Goal: Navigation & Orientation: Find specific page/section

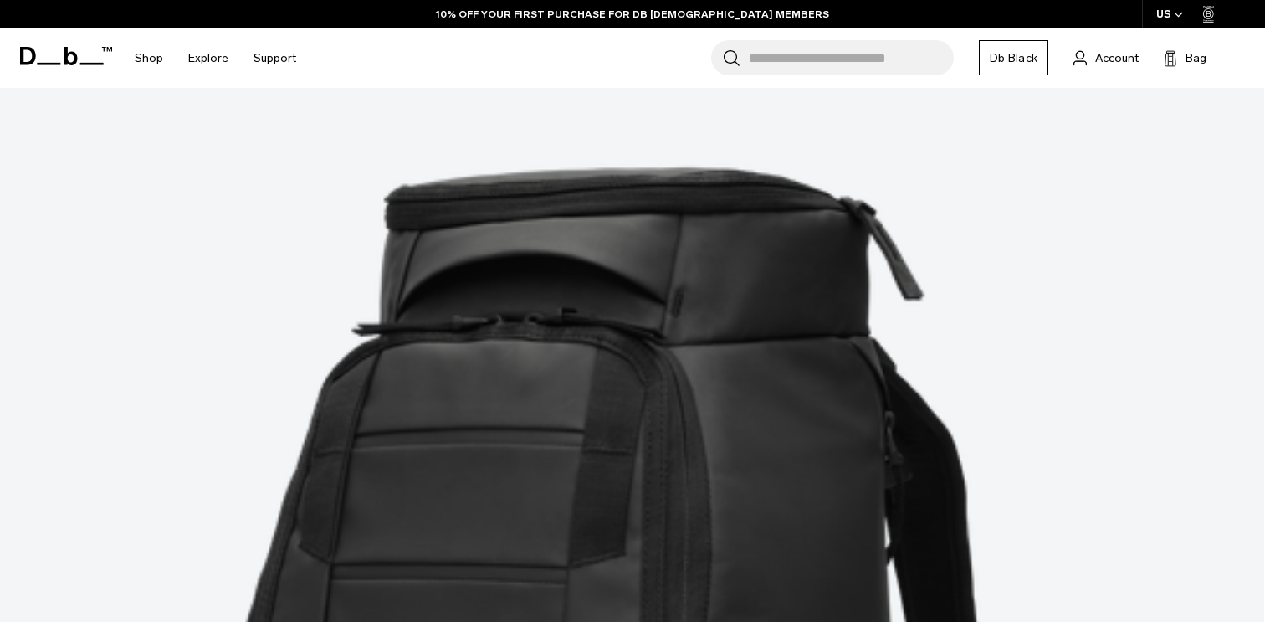
scroll to position [414, 0]
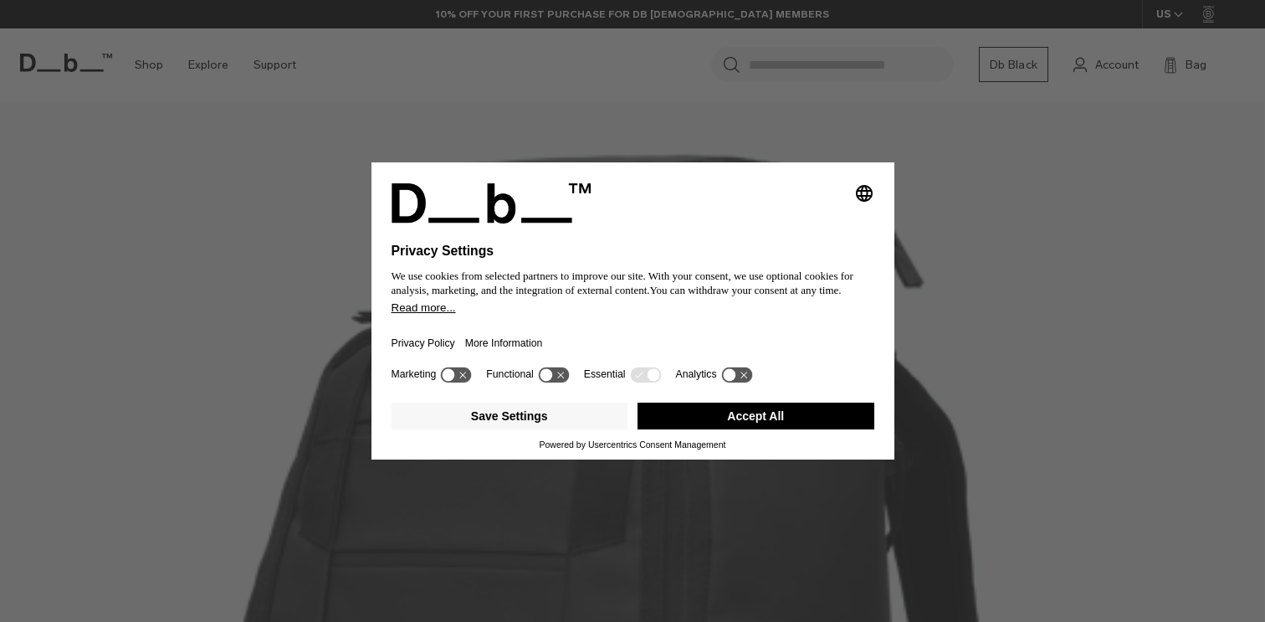
click at [776, 429] on button "Accept All" at bounding box center [755, 415] width 237 height 27
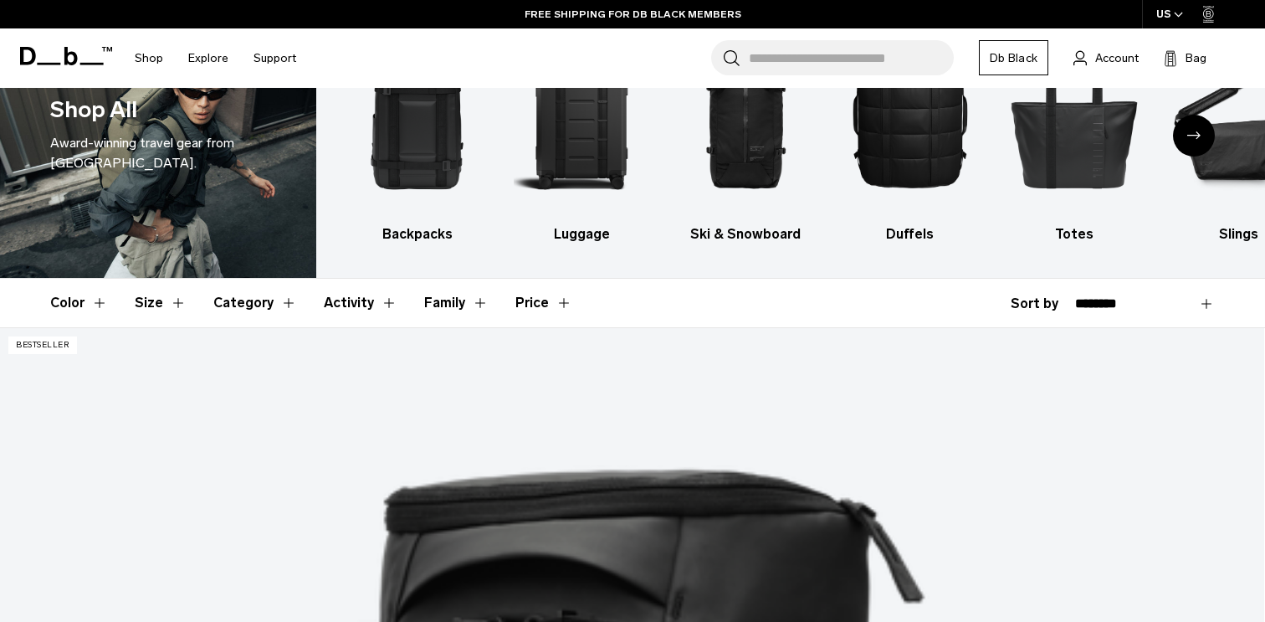
scroll to position [0, 0]
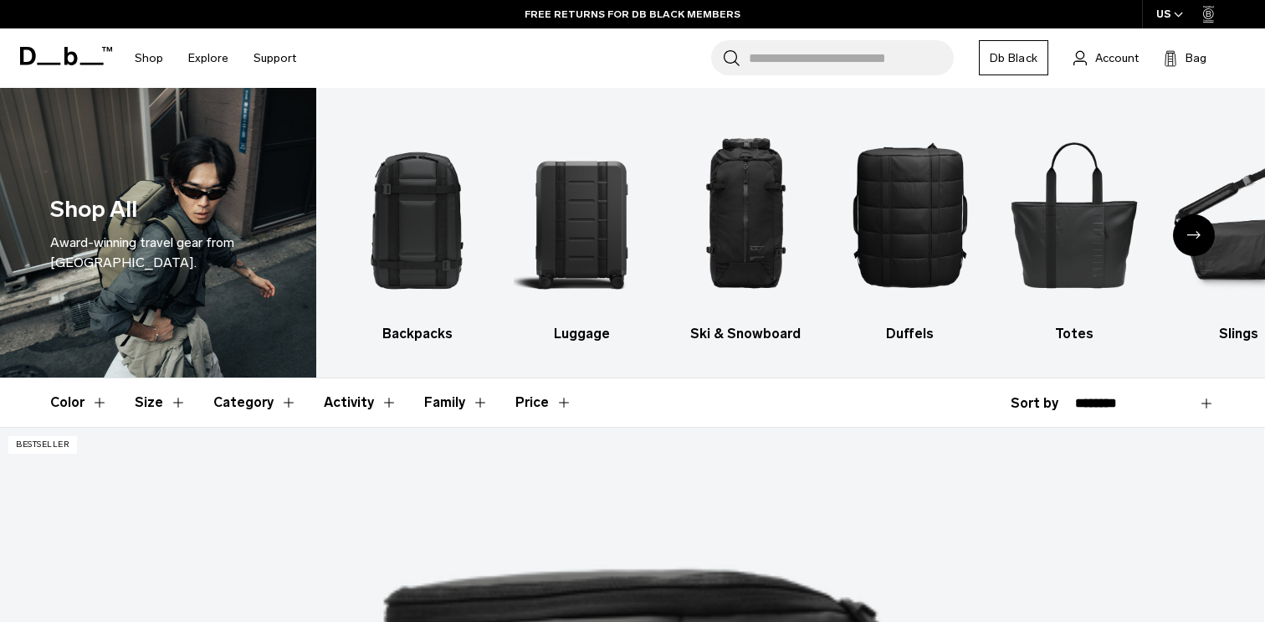
click at [1190, 243] on div "Next slide" at bounding box center [1194, 235] width 42 height 42
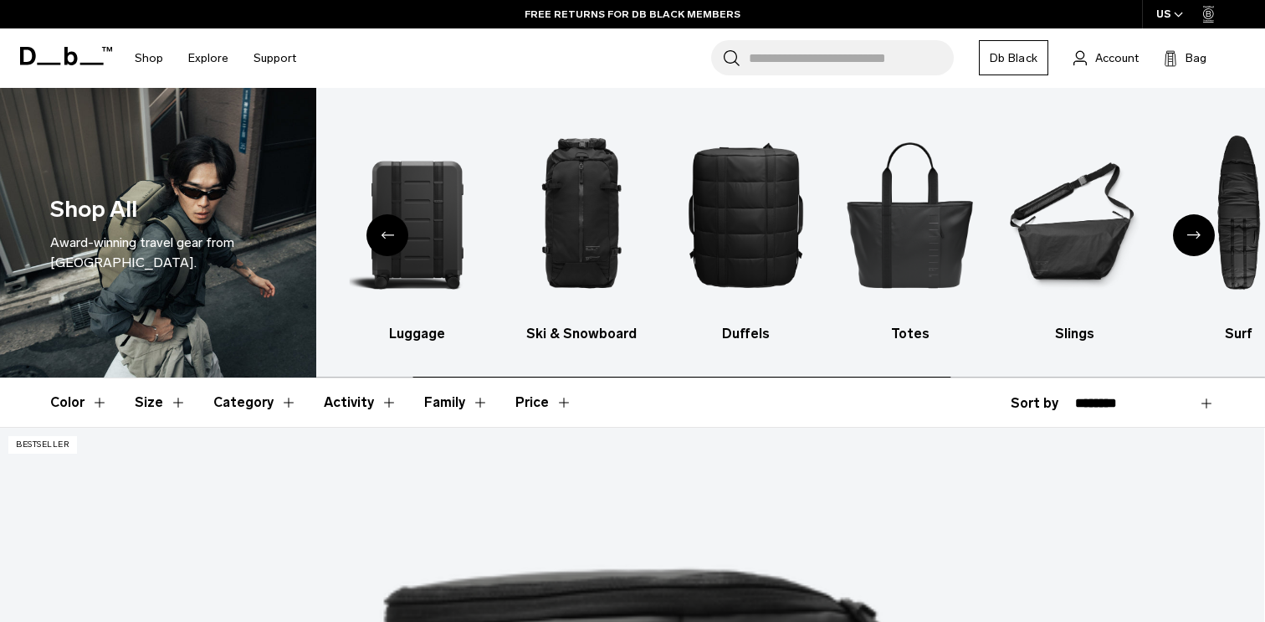
click at [1190, 245] on div "Next slide" at bounding box center [1194, 235] width 42 height 42
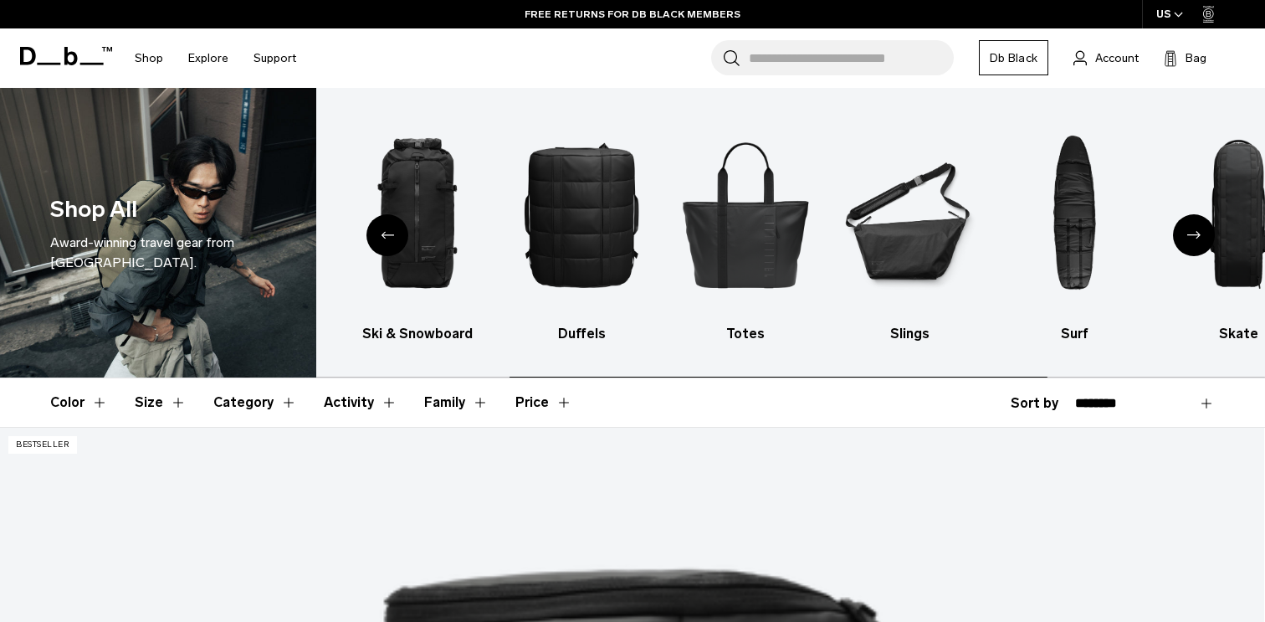
click at [1190, 245] on div "Next slide" at bounding box center [1194, 235] width 42 height 42
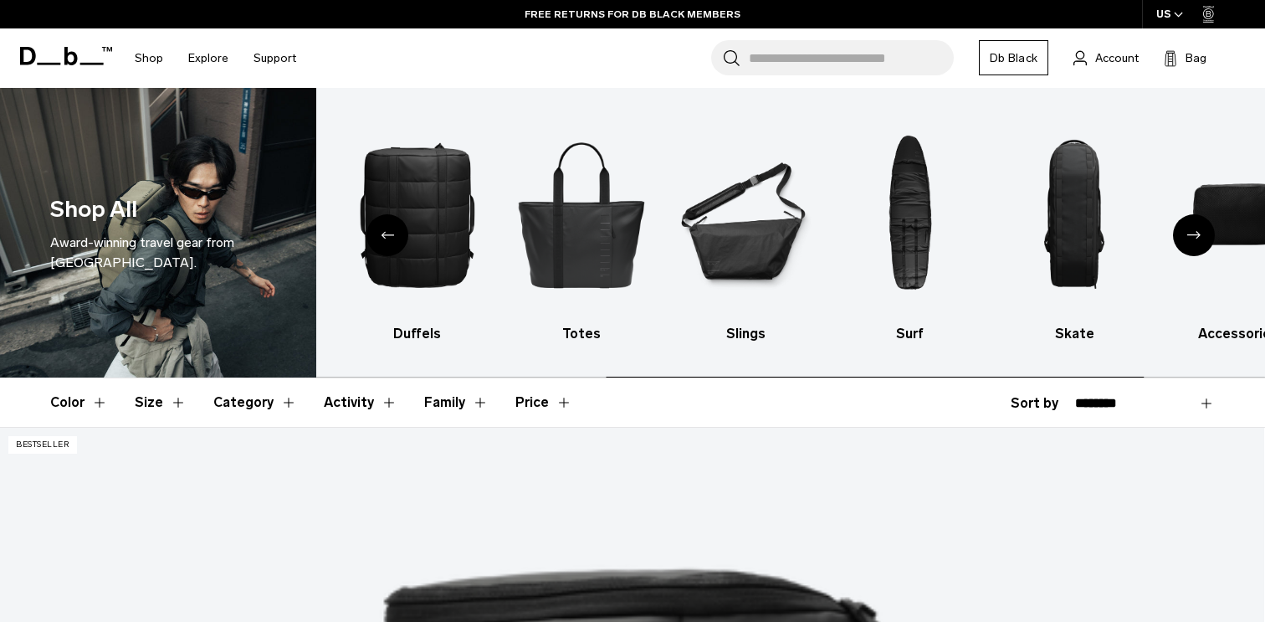
click at [1190, 245] on div "Next slide" at bounding box center [1194, 235] width 42 height 42
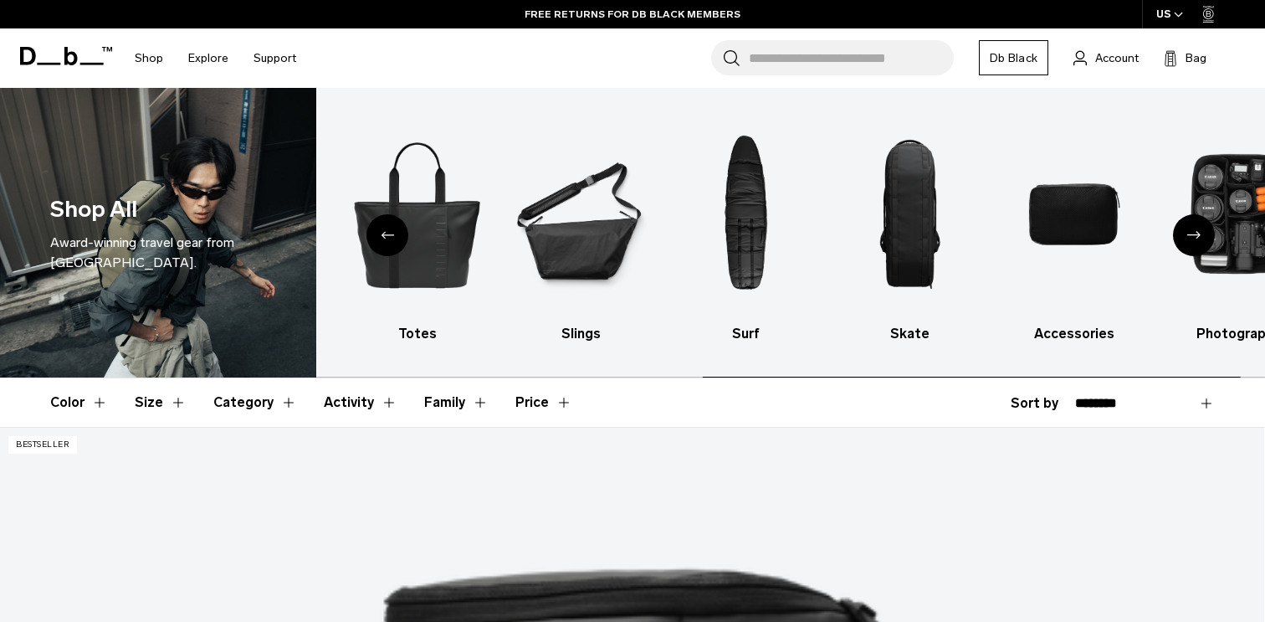
click at [1190, 245] on div "Next slide" at bounding box center [1194, 235] width 42 height 42
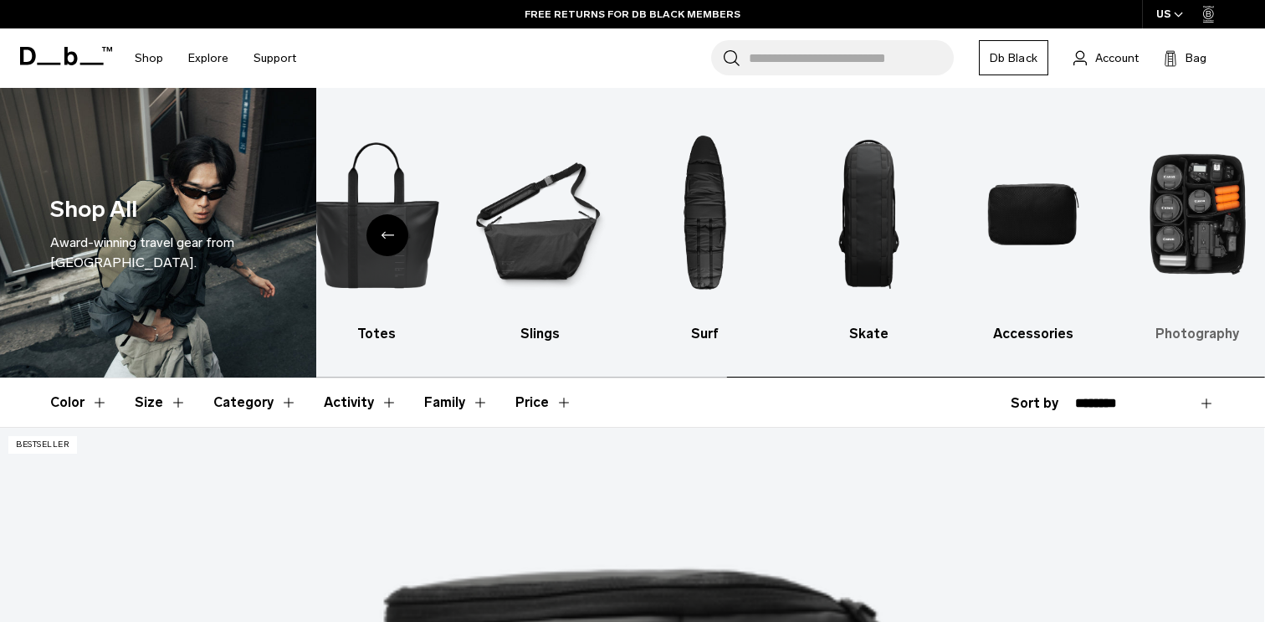
click at [1190, 245] on img "10 / 10" at bounding box center [1197, 214] width 135 height 202
